Goal: Task Accomplishment & Management: Complete application form

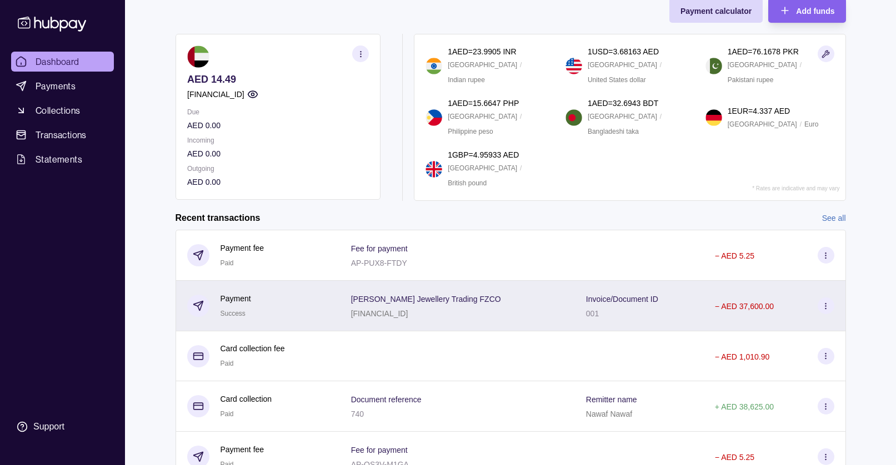
scroll to position [74, 0]
drag, startPoint x: 786, startPoint y: 308, endPoint x: 730, endPoint y: 308, distance: 56.1
click at [730, 308] on div "− AED 37,600.00" at bounding box center [774, 305] width 119 height 17
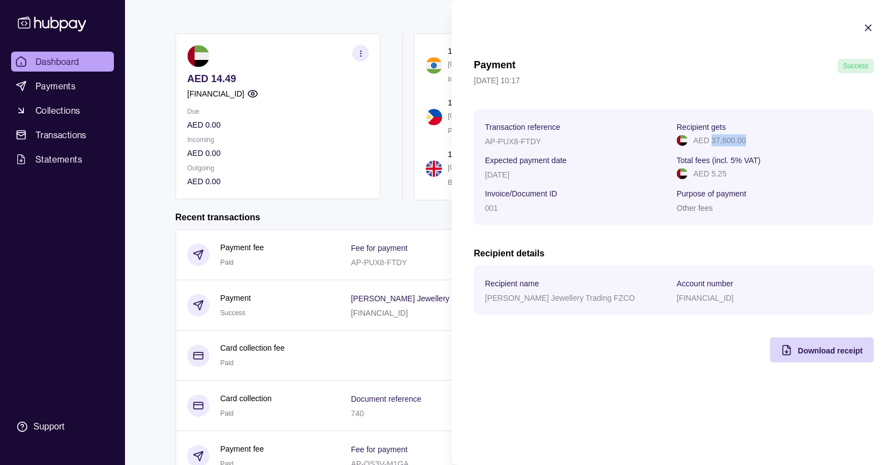
drag, startPoint x: 712, startPoint y: 140, endPoint x: 771, endPoint y: 142, distance: 59.5
click at [771, 142] on div "AED 37,600.00" at bounding box center [770, 140] width 186 height 12
copy p "37,600.00"
click at [760, 74] on div "Payment Success [DATE] 10:17" at bounding box center [674, 73] width 400 height 28
click at [873, 24] on icon "button" at bounding box center [868, 27] width 11 height 11
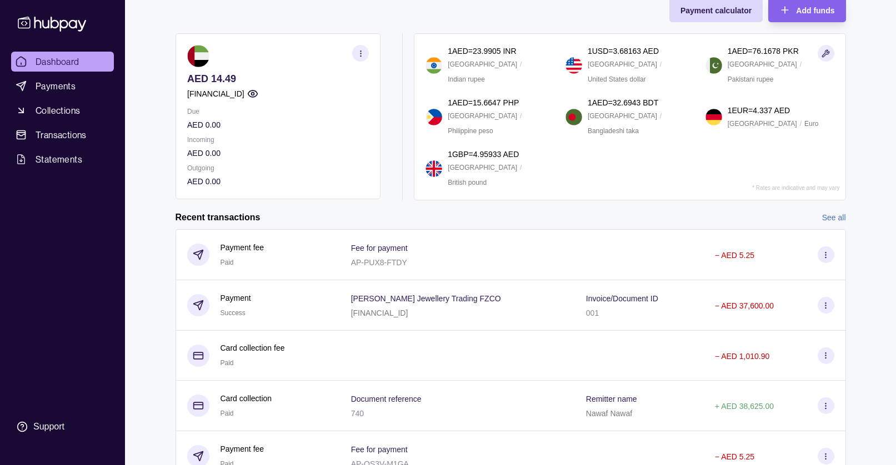
scroll to position [0, 0]
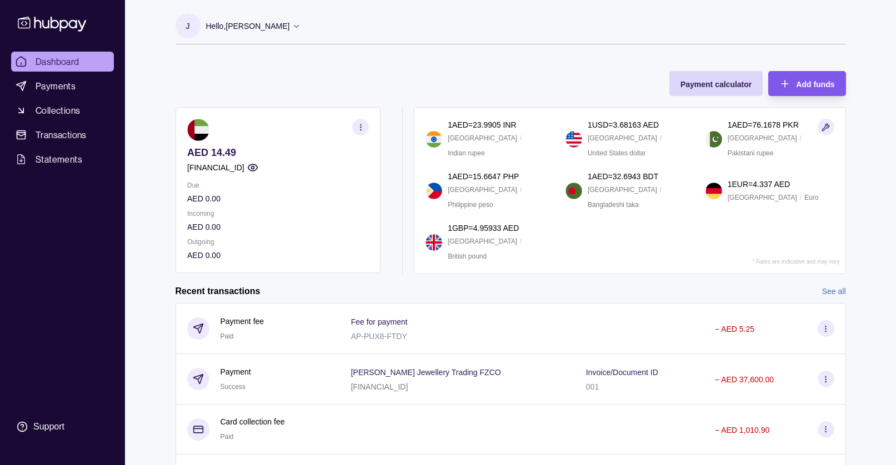
click at [797, 84] on span "Add funds" at bounding box center [815, 84] width 38 height 9
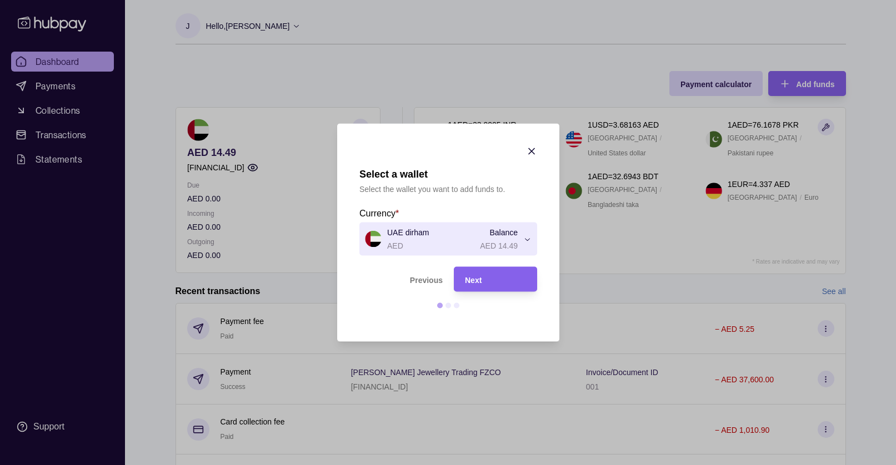
click at [530, 155] on icon "button" at bounding box center [531, 151] width 11 height 11
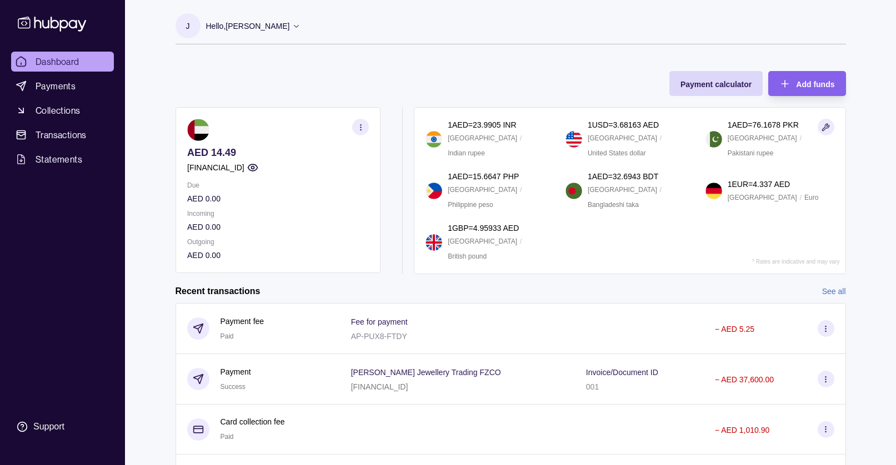
click at [260, 76] on div "Payment calculator Add funds AED 14.49 [FINANCIAL_ID] Due AED 0.00 Incoming AED…" at bounding box center [511, 167] width 670 height 214
click at [61, 106] on span "Collections" at bounding box center [58, 110] width 44 height 13
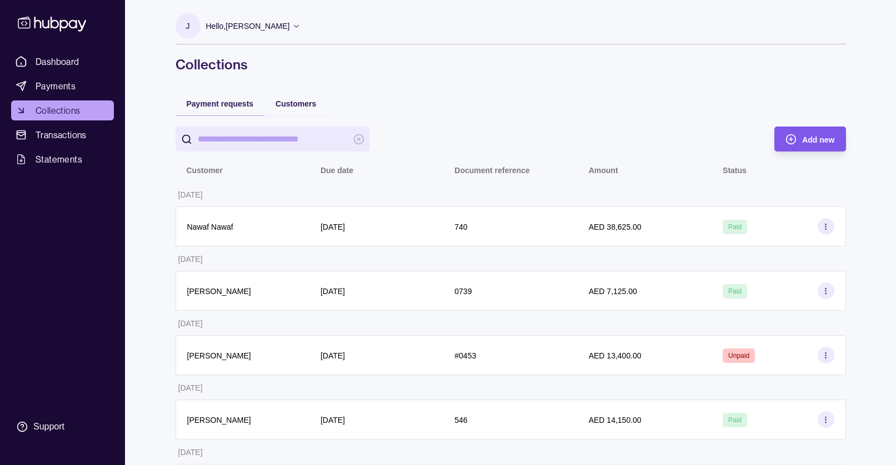
click at [793, 135] on circle "button" at bounding box center [791, 138] width 9 height 9
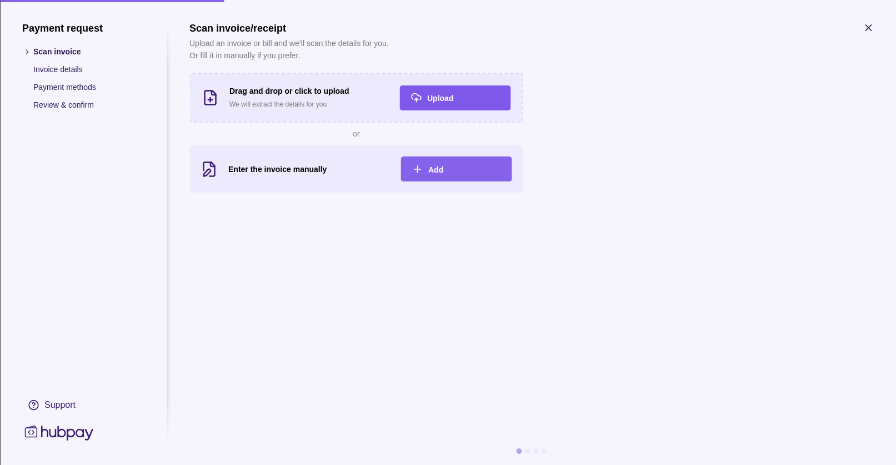
click at [427, 102] on span "Upload" at bounding box center [440, 98] width 26 height 9
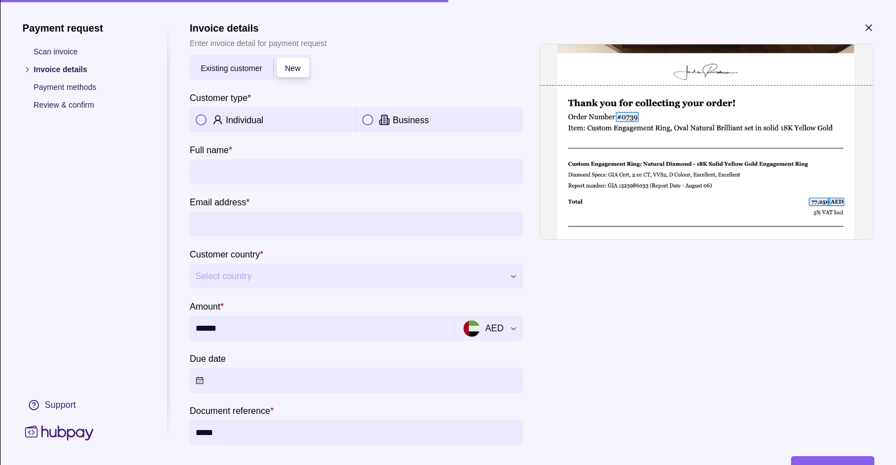
click at [203, 113] on div "Individual" at bounding box center [273, 119] width 156 height 13
click at [233, 71] on span "Existing customer" at bounding box center [231, 68] width 61 height 9
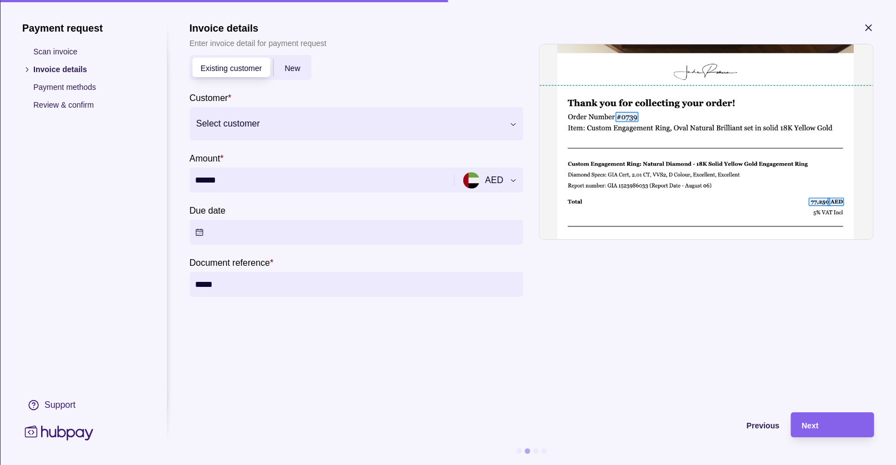
click at [246, 128] on div at bounding box center [349, 124] width 306 height 16
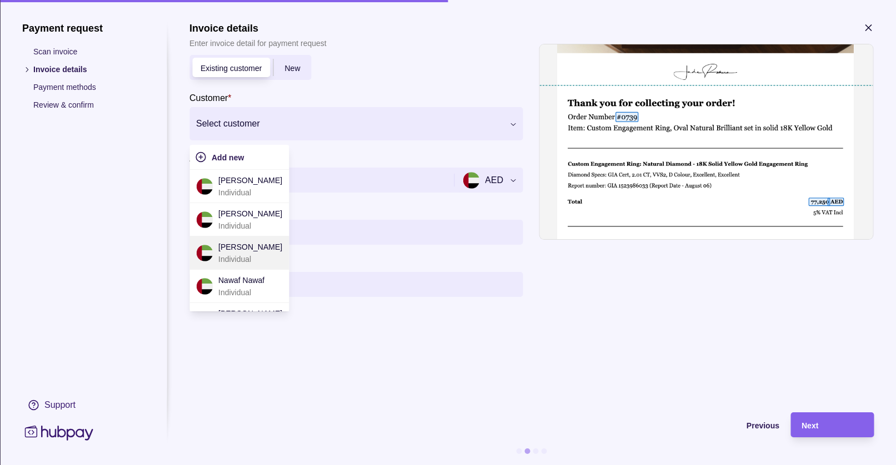
scroll to position [25, 0]
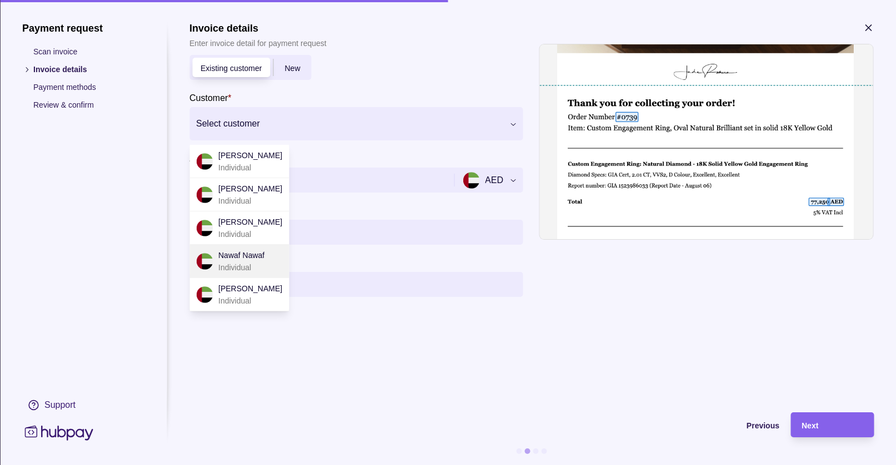
click at [249, 262] on p "Individual" at bounding box center [241, 268] width 46 height 12
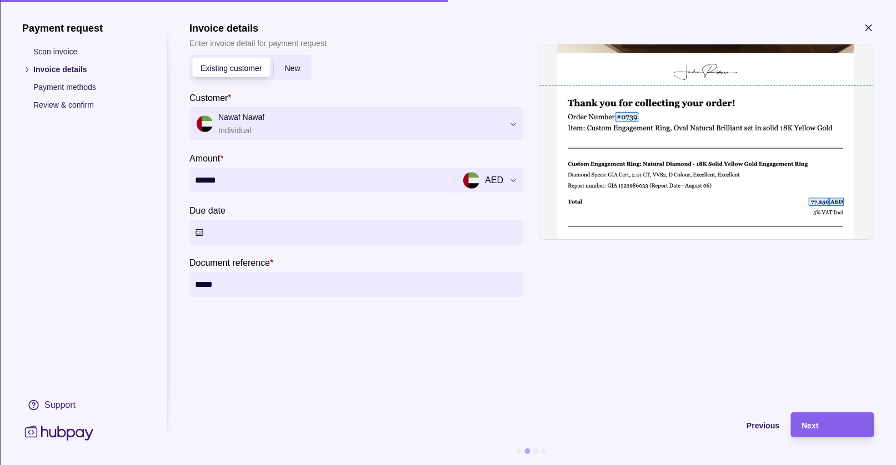
drag, startPoint x: 241, startPoint y: 181, endPoint x: 169, endPoint y: 177, distance: 71.7
click at [170, 177] on section "Payment request Scan invoice Invoice details Payment methods Review & confirm S…" at bounding box center [448, 243] width 852 height 443
type input "******"
click at [155, 222] on section "Payment request Scan invoice Invoice details Payment methods Review & confirm S…" at bounding box center [448, 243] width 852 height 443
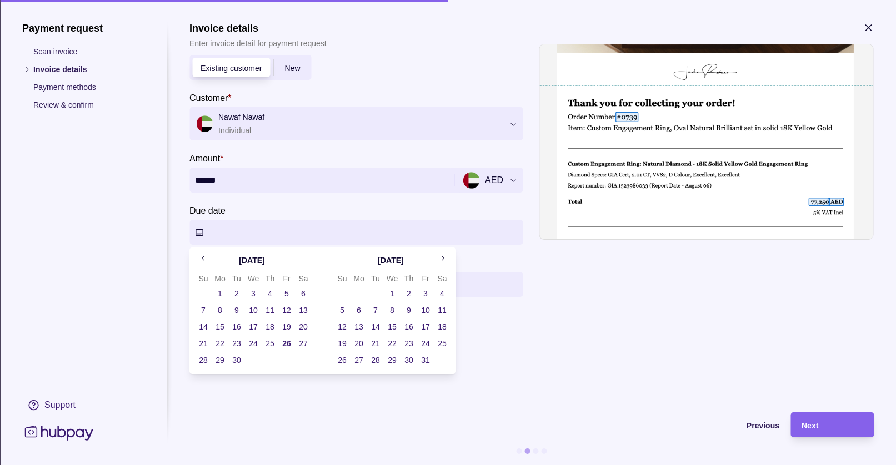
click at [228, 224] on button "Due date" at bounding box center [355, 232] width 333 height 25
click at [285, 343] on button "26" at bounding box center [287, 344] width 16 height 16
click at [350, 409] on section "**********" at bounding box center [531, 243] width 684 height 443
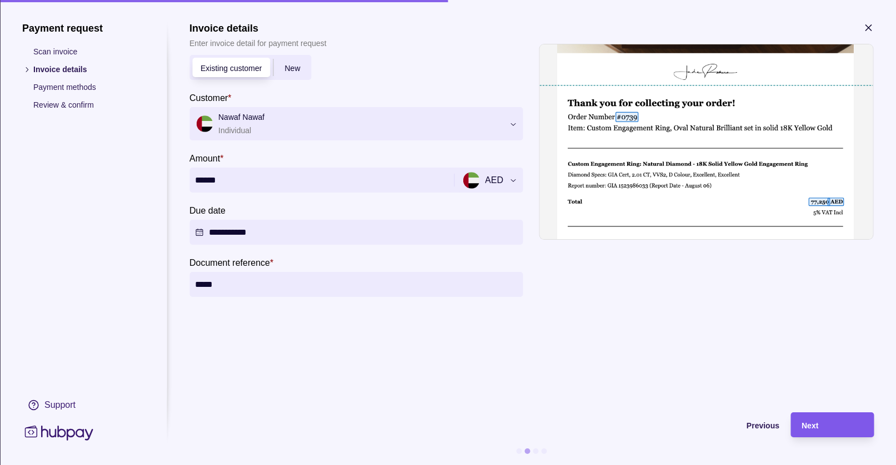
click at [838, 423] on div "Next" at bounding box center [832, 425] width 61 height 13
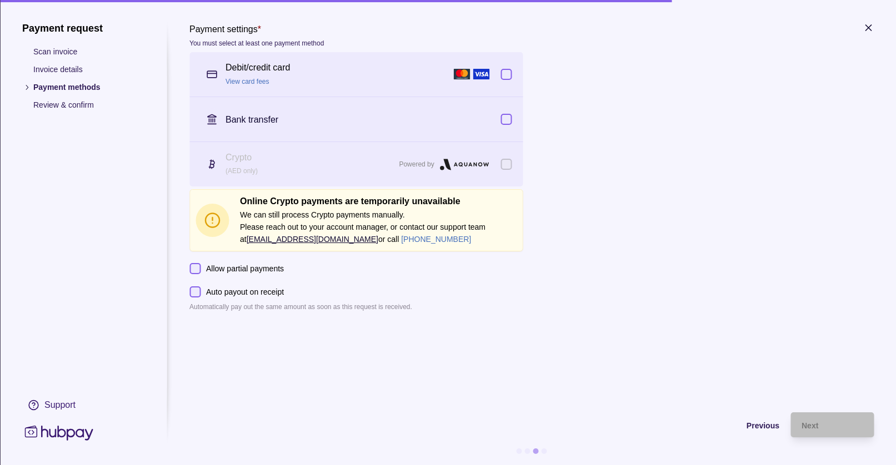
click at [509, 74] on button "button" at bounding box center [505, 74] width 11 height 11
click at [507, 119] on button "button" at bounding box center [505, 119] width 11 height 11
click at [508, 118] on button "button" at bounding box center [505, 119] width 11 height 11
click at [813, 431] on div "Next" at bounding box center [832, 425] width 61 height 13
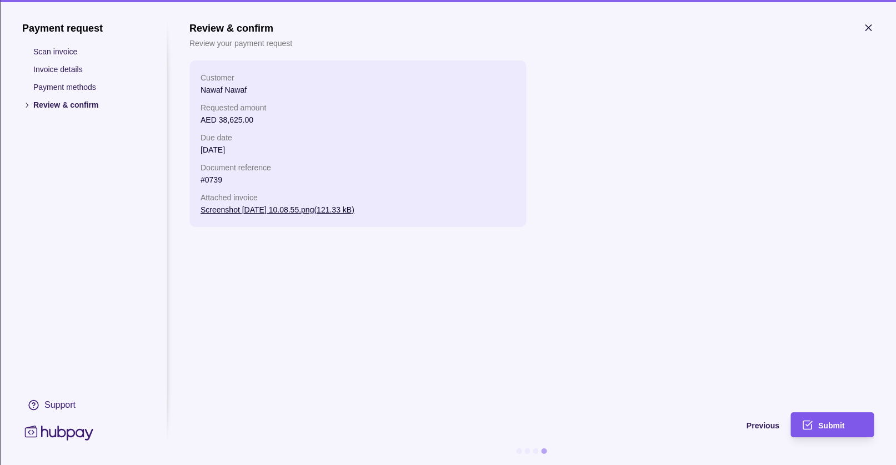
click at [826, 430] on div "Submit" at bounding box center [840, 425] width 44 height 13
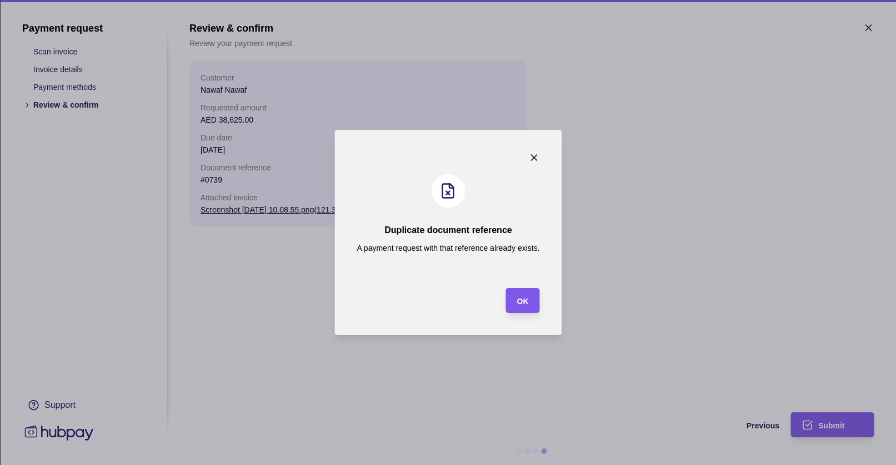
click at [524, 296] on div "OK" at bounding box center [523, 300] width 12 height 13
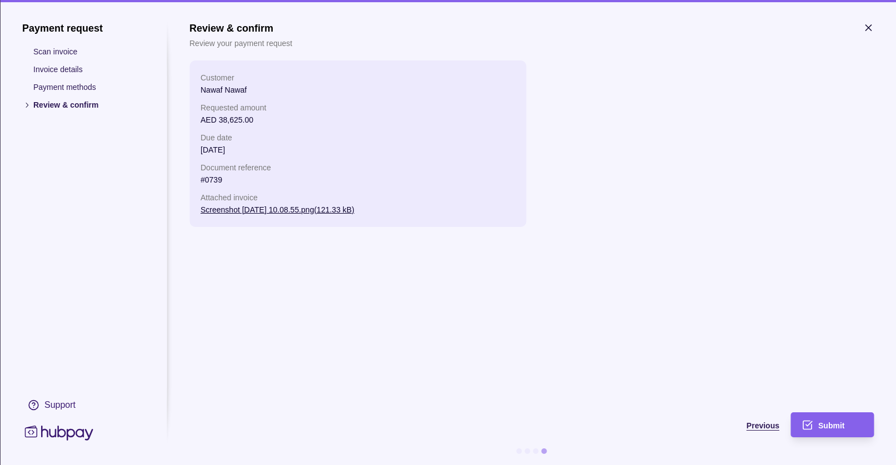
click at [757, 428] on span "Previous" at bounding box center [763, 426] width 33 height 9
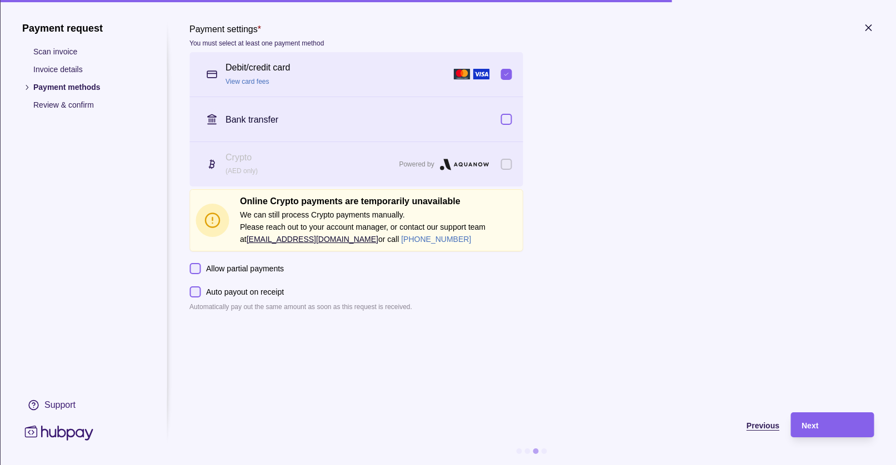
click at [748, 425] on span "Previous" at bounding box center [763, 426] width 33 height 9
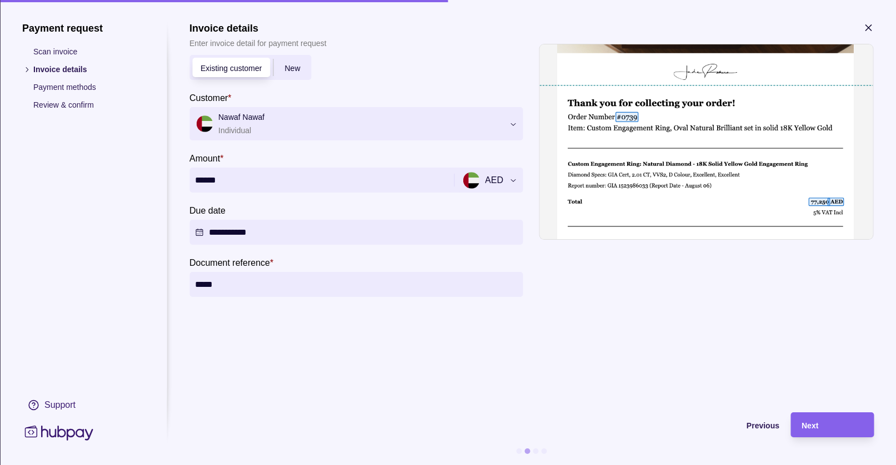
click at [236, 288] on input "*****" at bounding box center [356, 284] width 322 height 25
type input "*****"
click at [297, 354] on section "**********" at bounding box center [531, 211] width 684 height 379
click at [830, 429] on div "Next" at bounding box center [832, 425] width 61 height 13
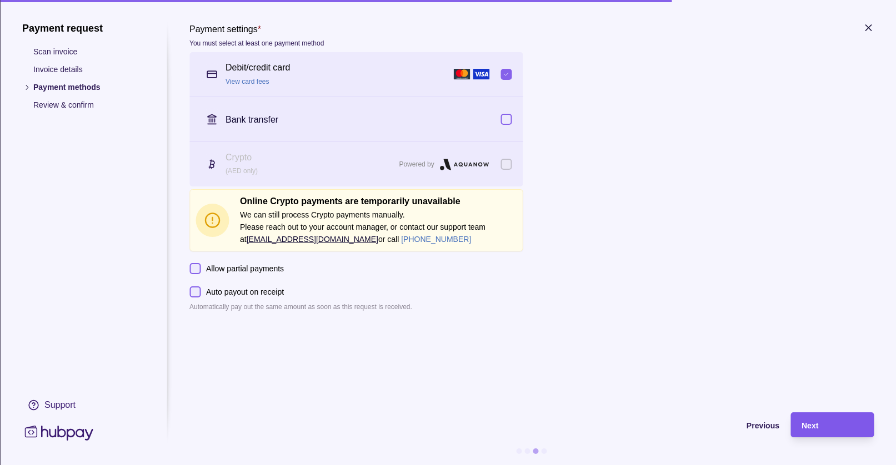
click at [843, 424] on div "Next" at bounding box center [832, 425] width 61 height 13
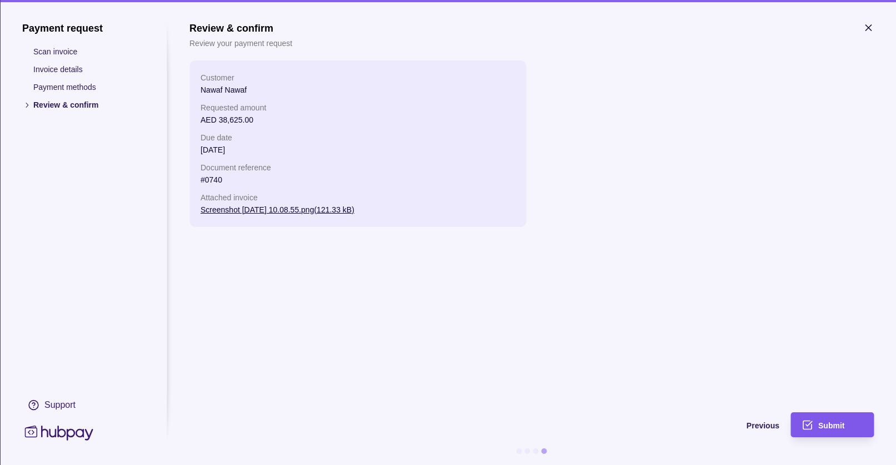
click at [828, 426] on span "Submit" at bounding box center [831, 426] width 26 height 9
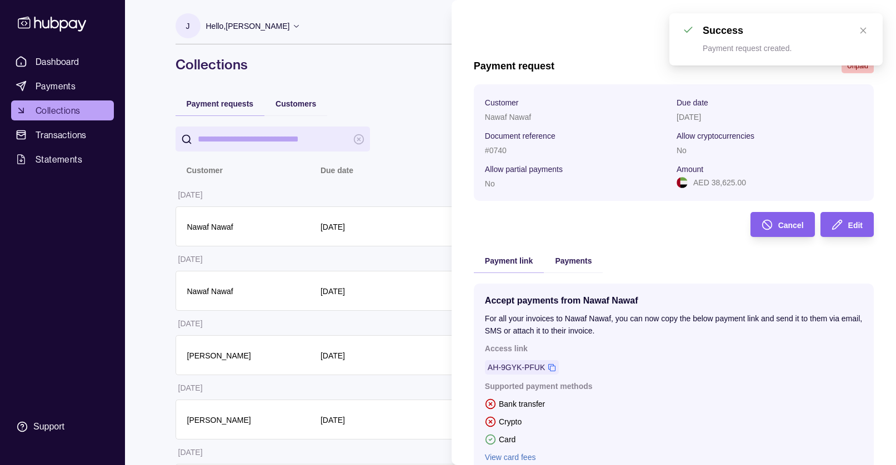
scroll to position [96, 0]
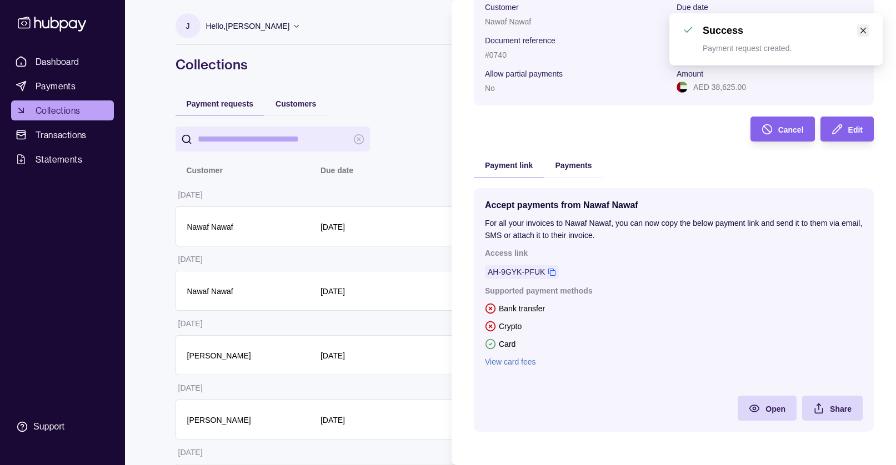
click at [860, 28] on icon "close" at bounding box center [863, 31] width 8 height 8
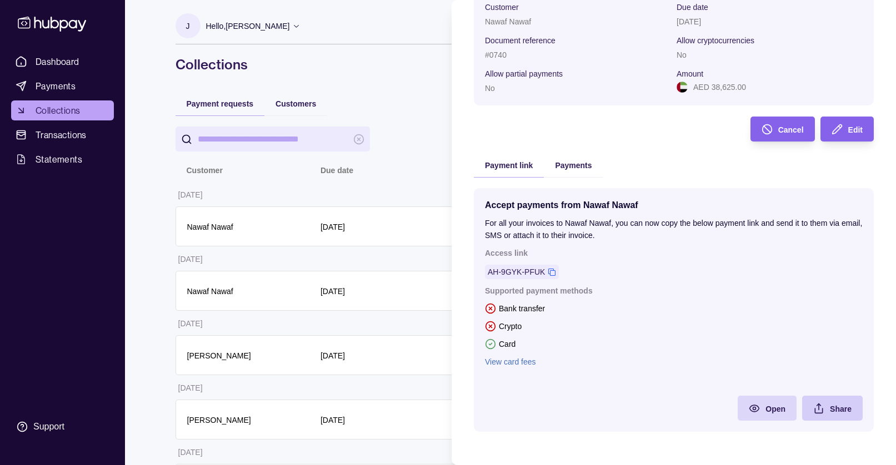
click at [839, 405] on span "Share" at bounding box center [841, 409] width 22 height 9
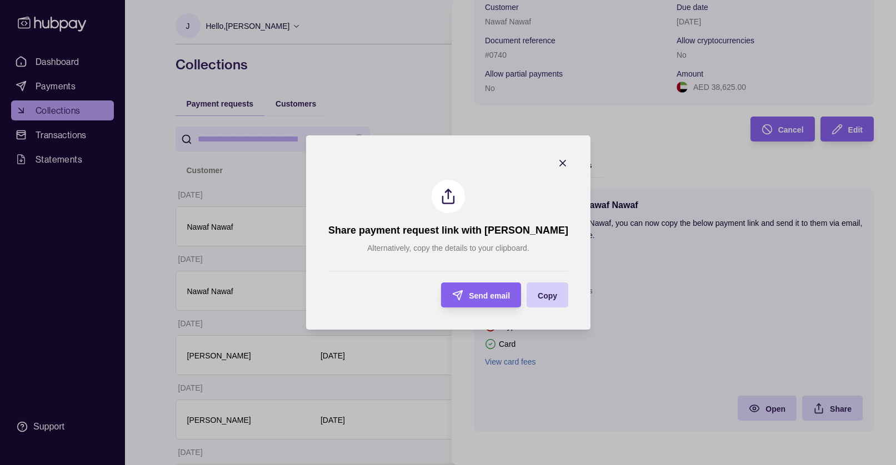
click at [538, 294] on span "Copy" at bounding box center [547, 296] width 19 height 9
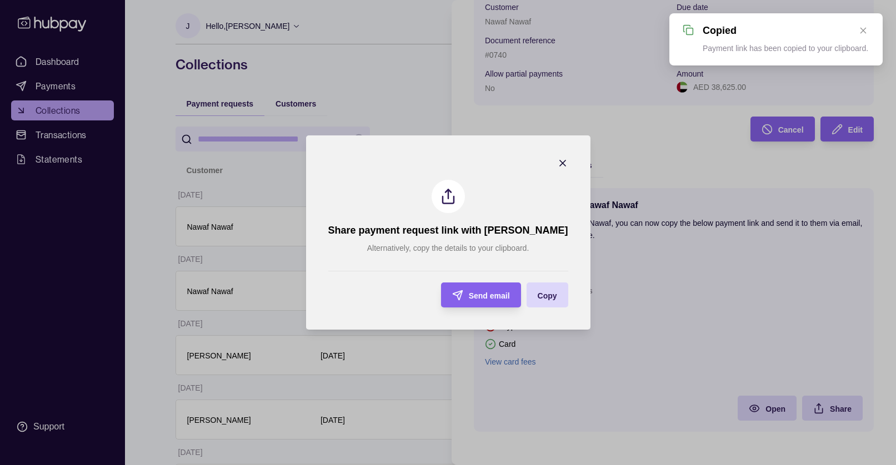
click at [557, 160] on icon "button" at bounding box center [562, 163] width 11 height 11
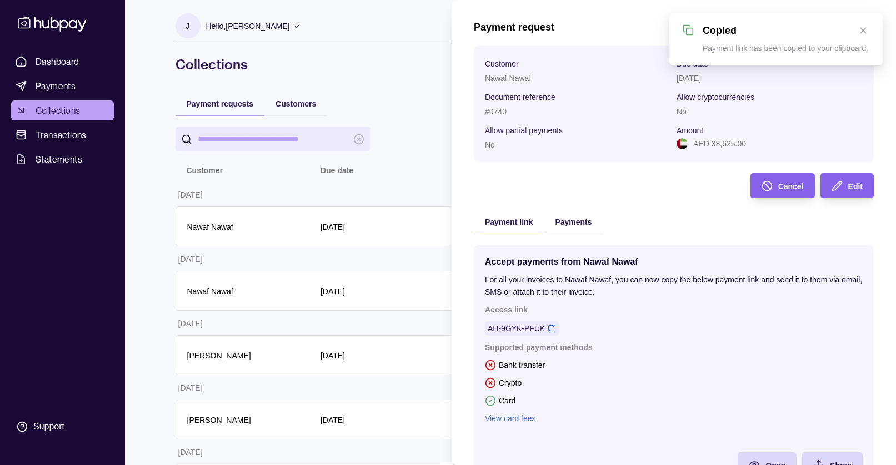
scroll to position [0, 0]
